Goal: Task Accomplishment & Management: Use online tool/utility

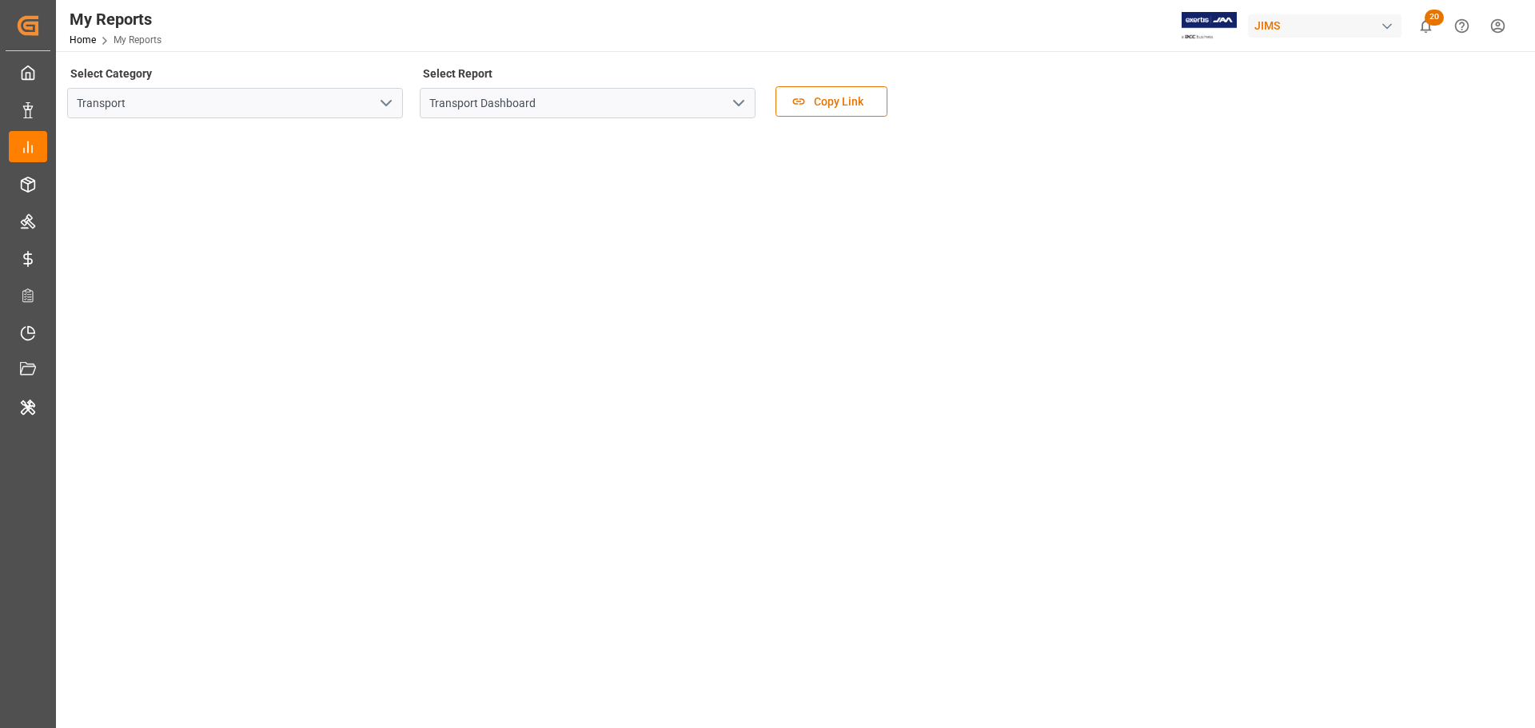
click at [1332, 25] on div "JIMS" at bounding box center [1325, 25] width 154 height 23
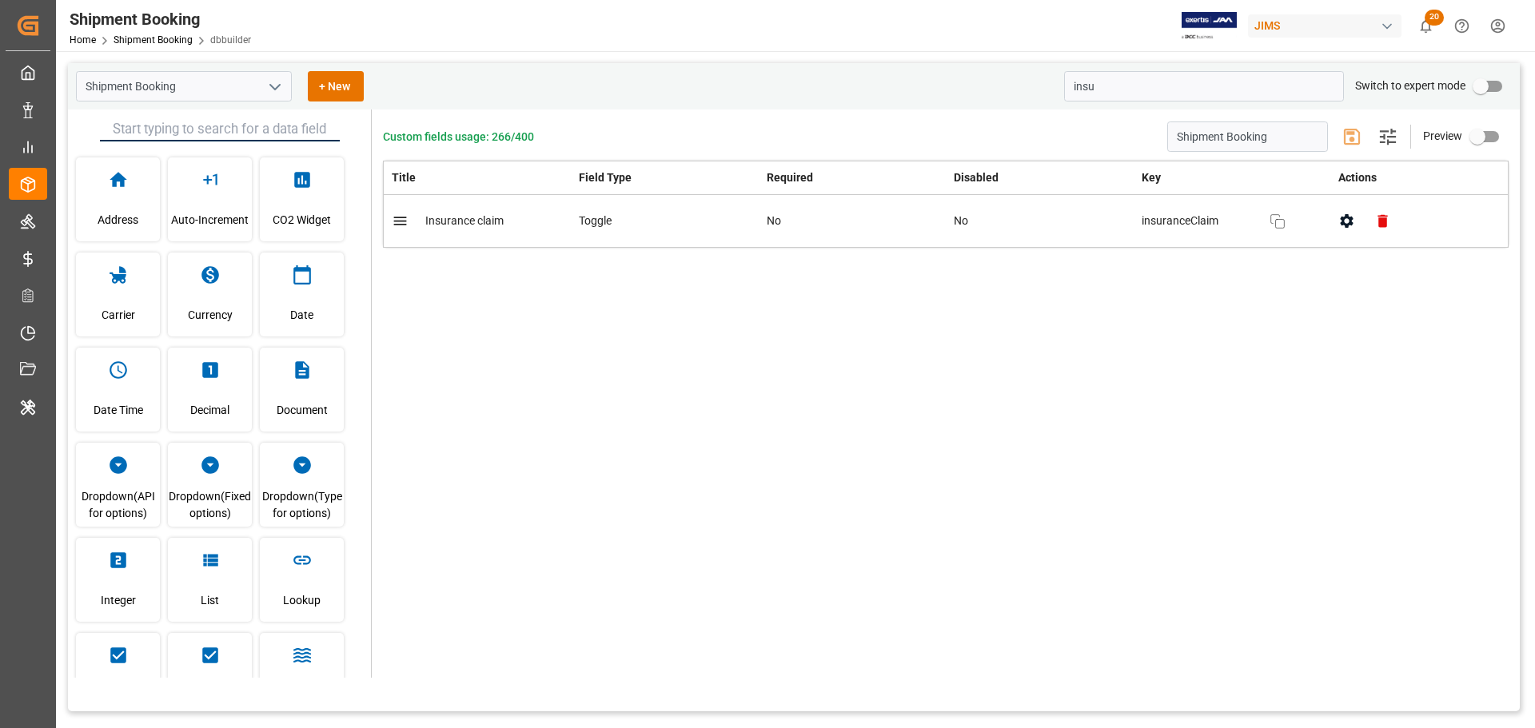
click at [1293, 25] on div "JIMS" at bounding box center [1325, 25] width 154 height 23
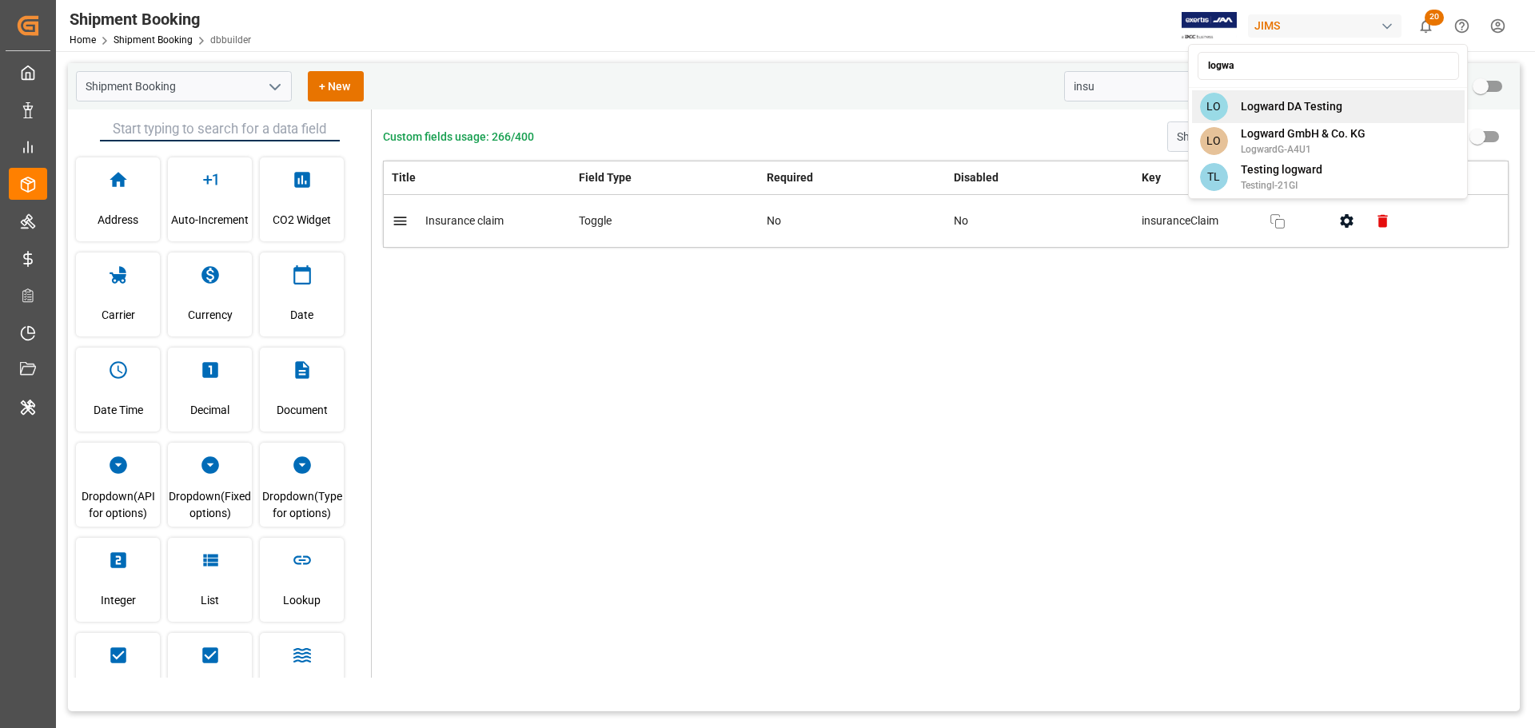
type input "logwa"
click at [1310, 99] on span "Logward DA Testing" at bounding box center [1292, 106] width 102 height 17
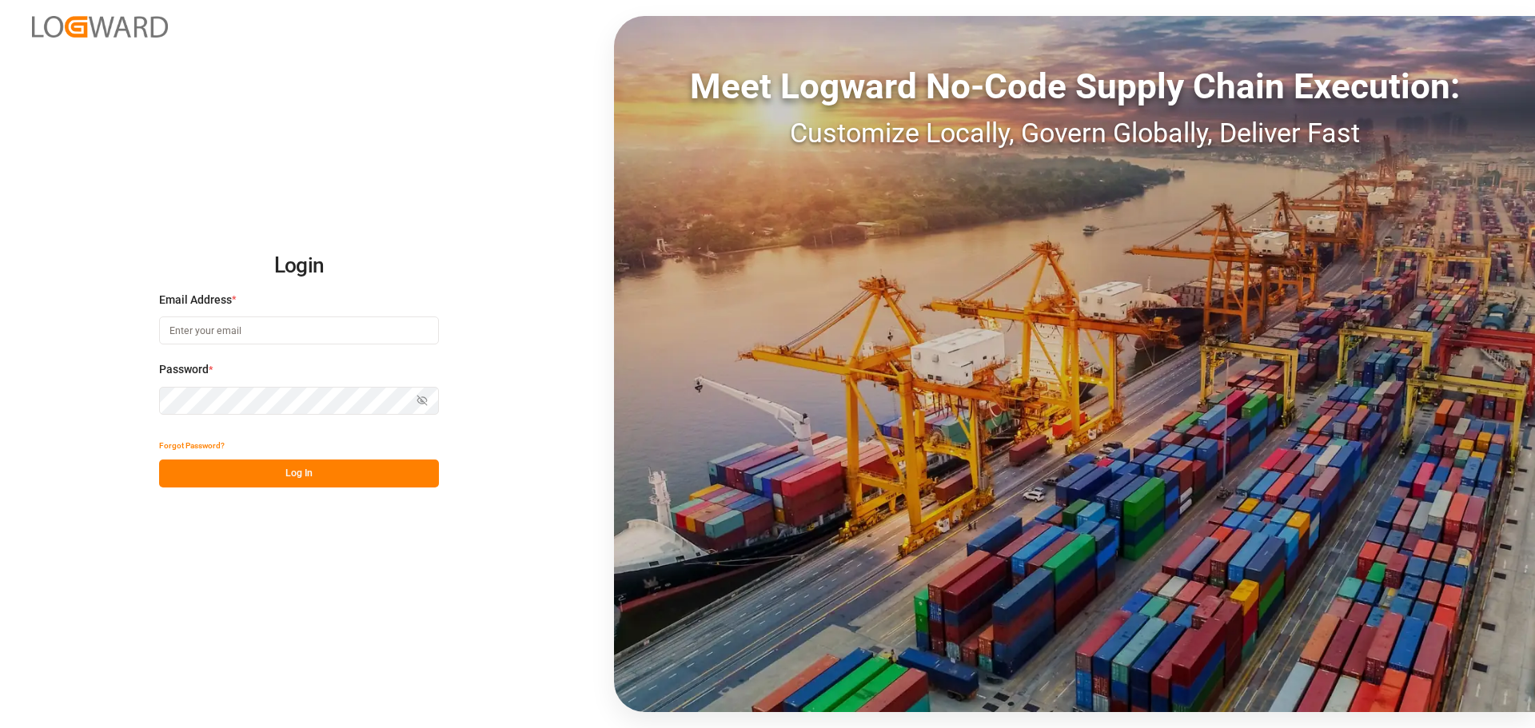
click at [205, 311] on div "Email Address *" at bounding box center [299, 327] width 280 height 70
click at [225, 329] on input at bounding box center [299, 331] width 280 height 28
type input "[PERSON_NAME][DOMAIN_NAME][EMAIL_ADDRESS][DOMAIN_NAME]"
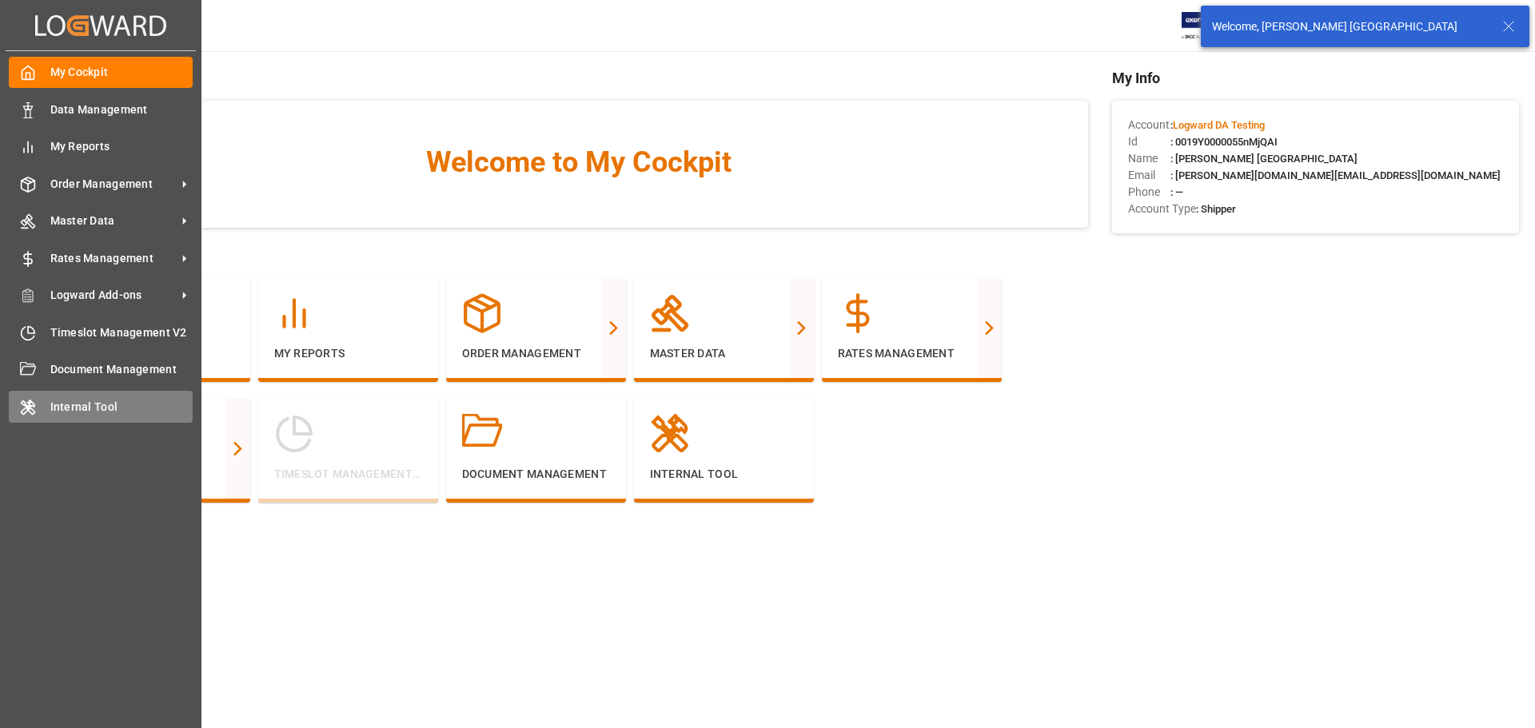
click at [34, 401] on icon at bounding box center [28, 408] width 16 height 16
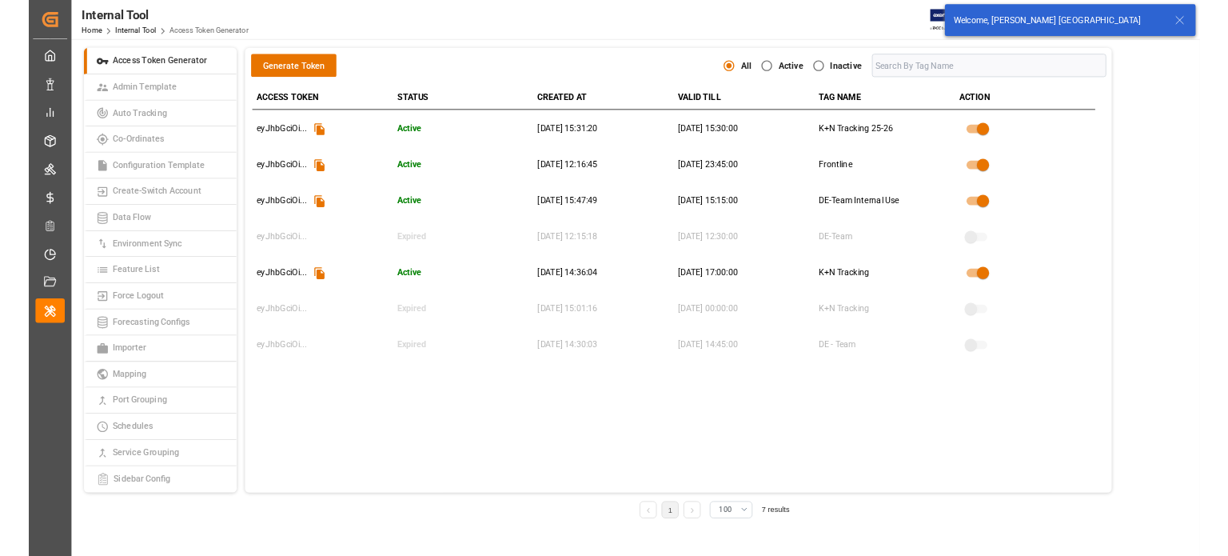
scroll to position [240, 0]
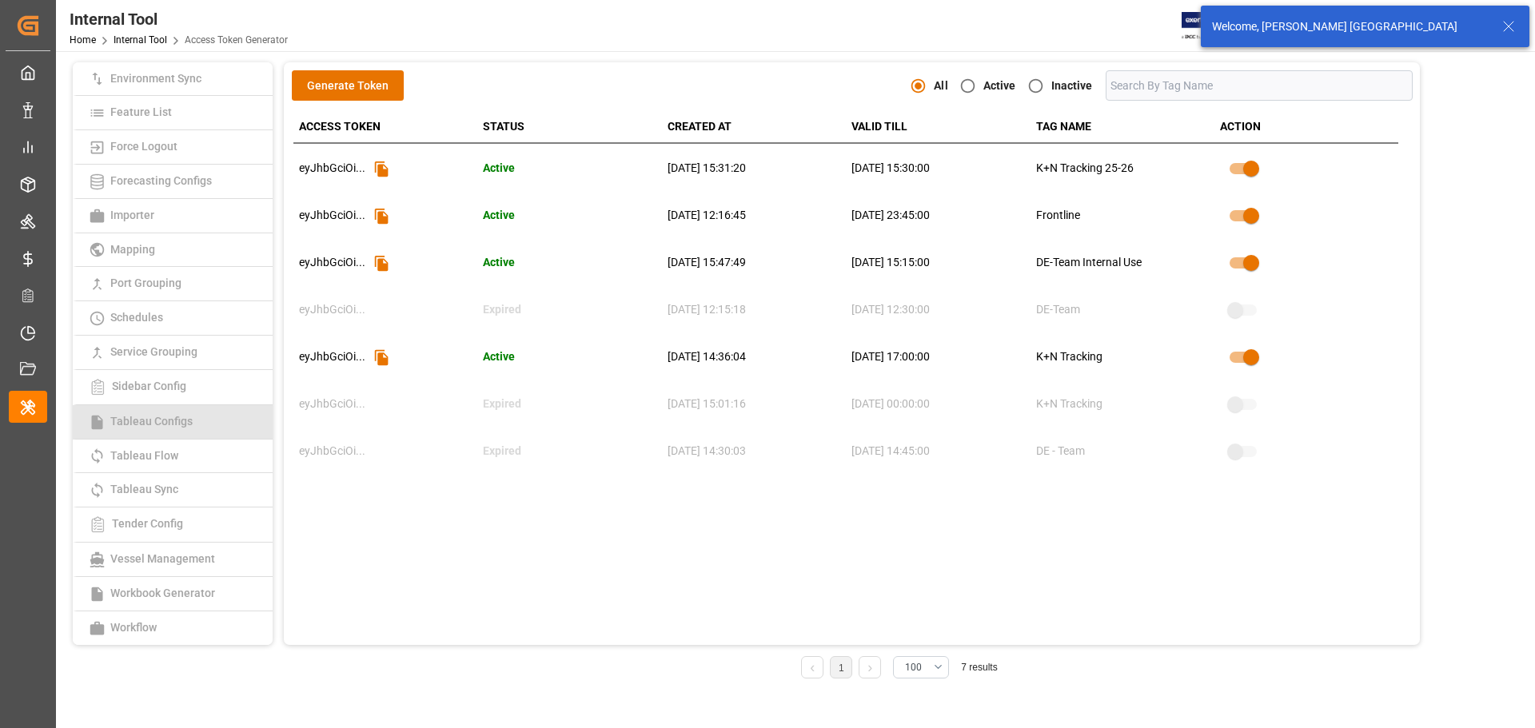
click at [183, 427] on span "Tableau Configs" at bounding box center [152, 421] width 92 height 13
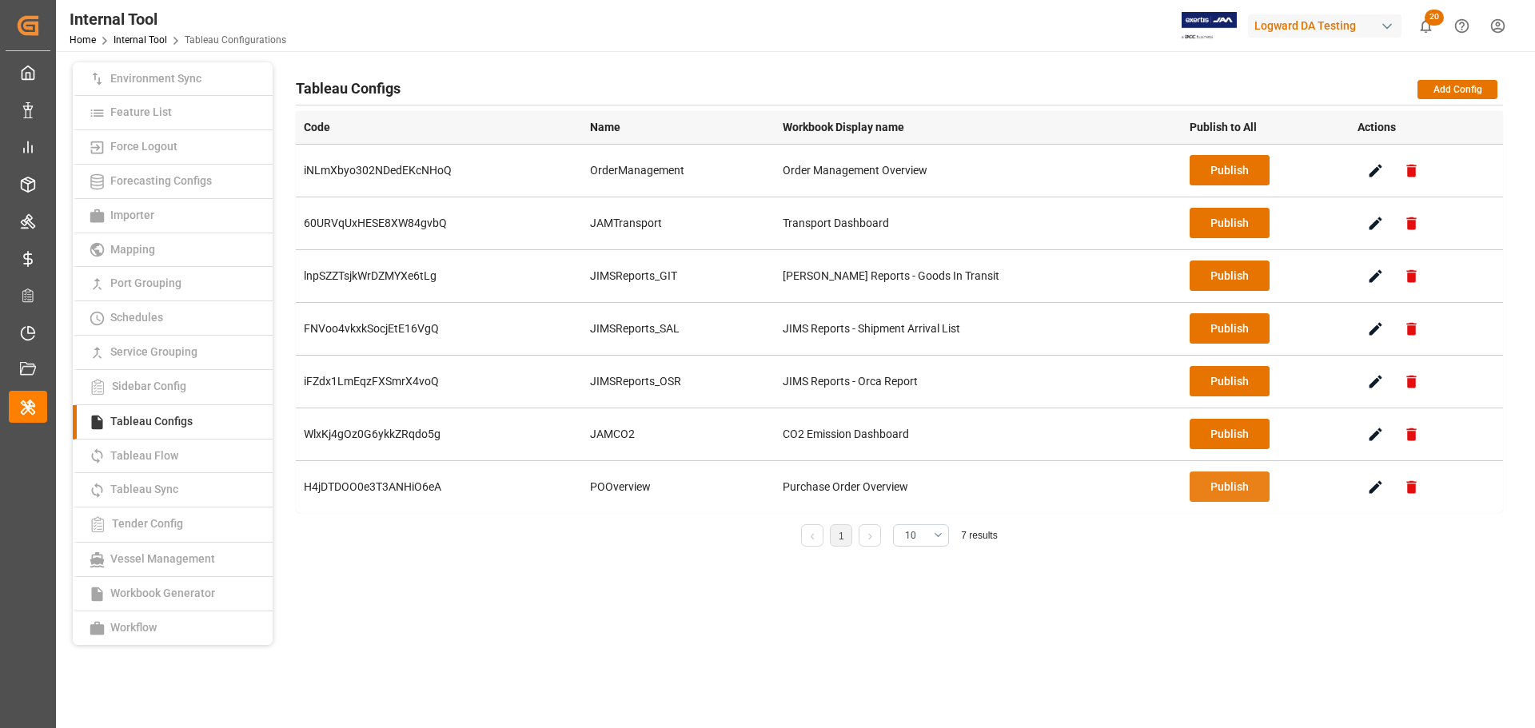
click at [1206, 488] on button "Publish" at bounding box center [1230, 487] width 80 height 30
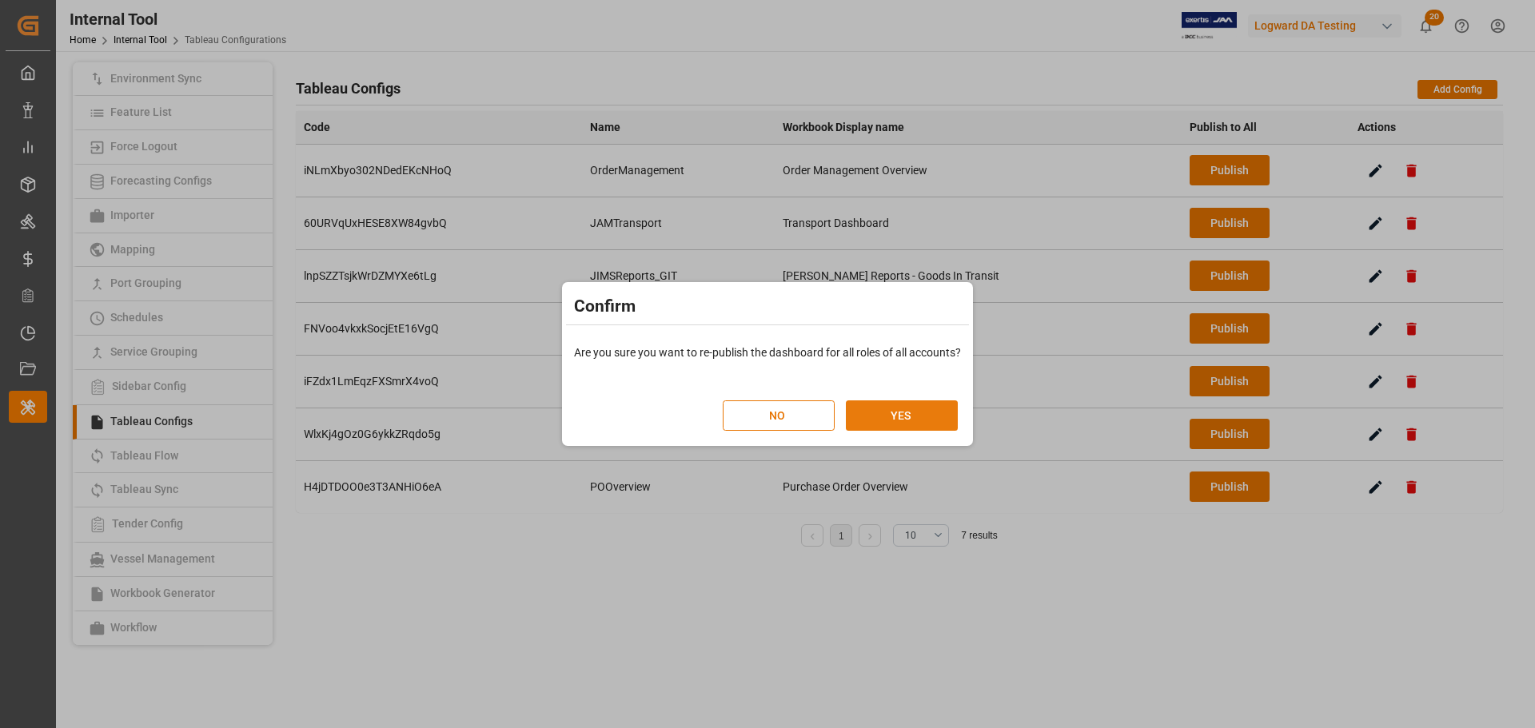
click at [888, 415] on button "YES" at bounding box center [902, 416] width 112 height 30
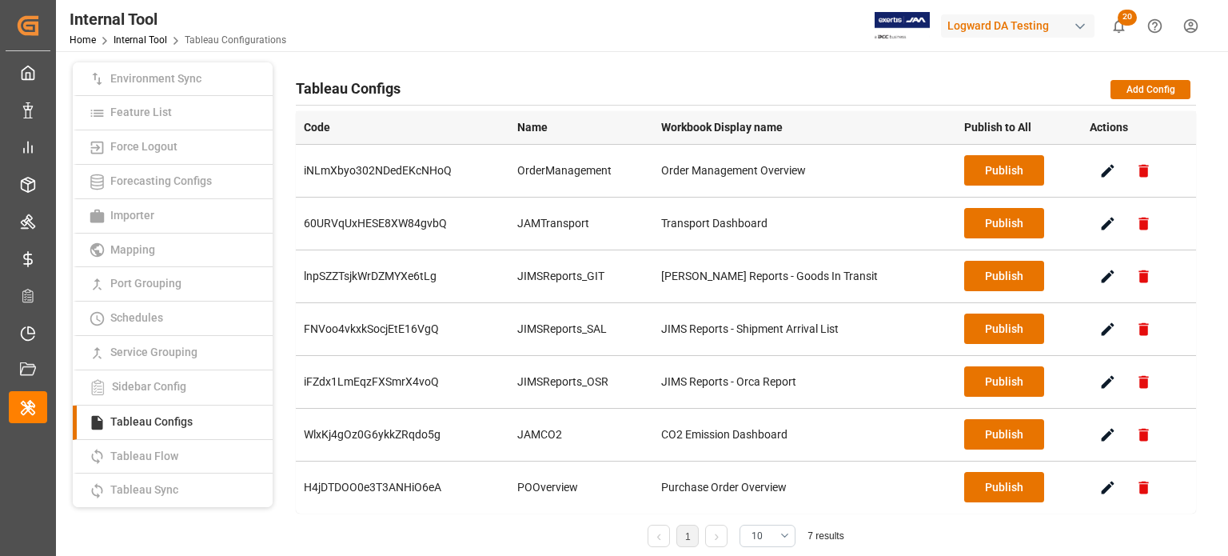
scroll to position [240, 0]
